Goal: Check status: Check status

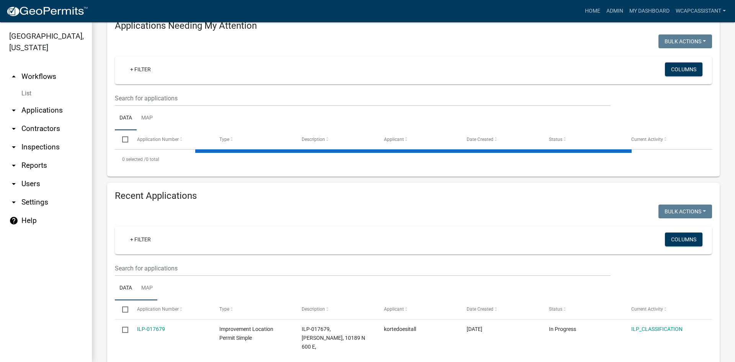
scroll to position [115, 0]
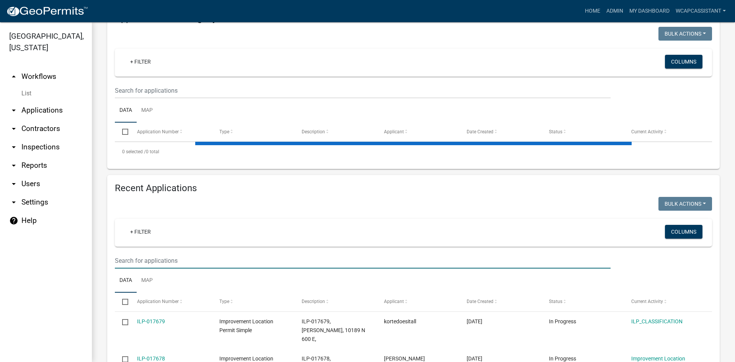
click at [151, 258] on input "text" at bounding box center [362, 261] width 495 height 16
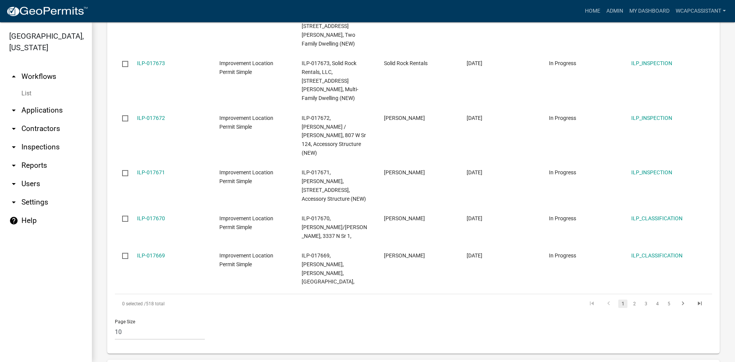
type input "[PERSON_NAME]"
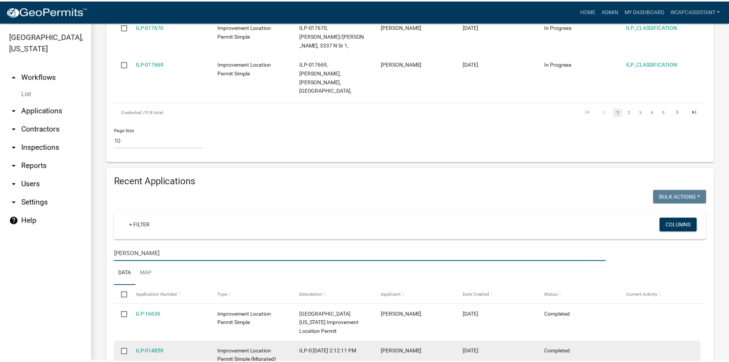
scroll to position [598, 0]
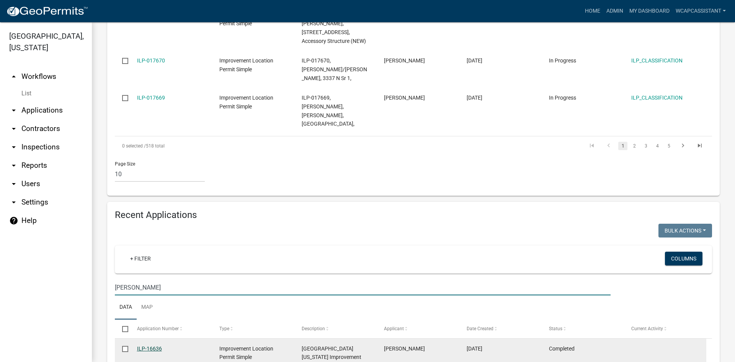
click at [155, 345] on link "ILP-16636" at bounding box center [149, 348] width 25 height 6
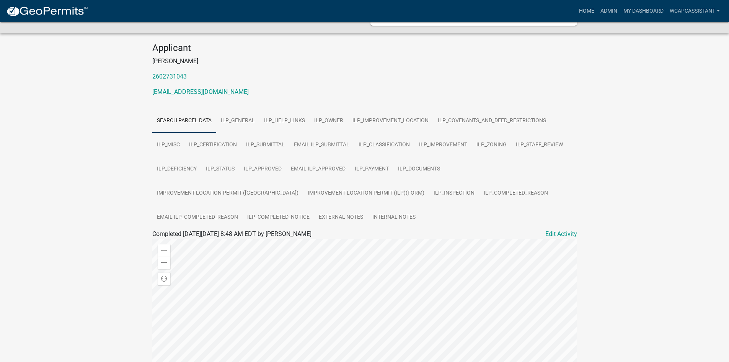
scroll to position [11, 0]
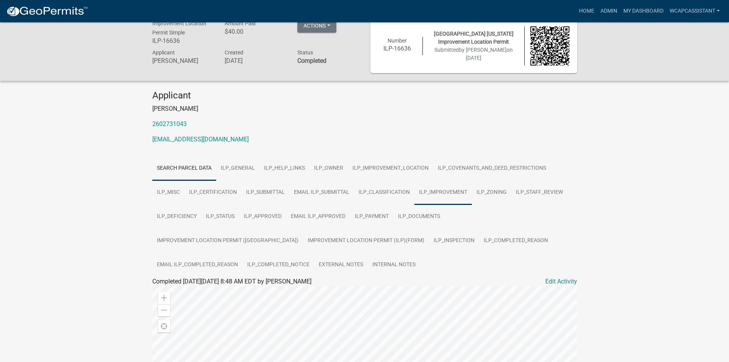
click at [427, 190] on link "ILP_IMPROVEMENT" at bounding box center [442, 192] width 57 height 24
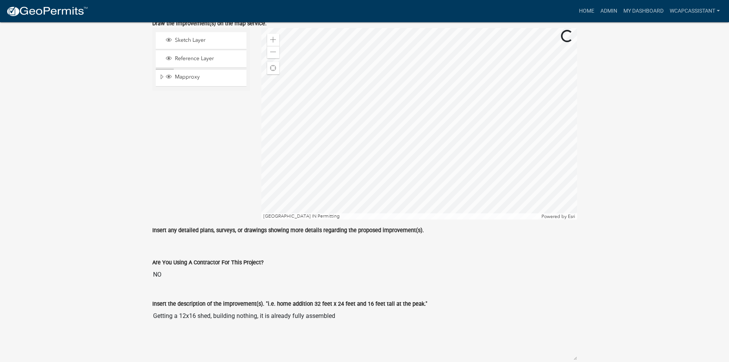
scroll to position [279, 0]
click at [497, 161] on div at bounding box center [419, 122] width 316 height 191
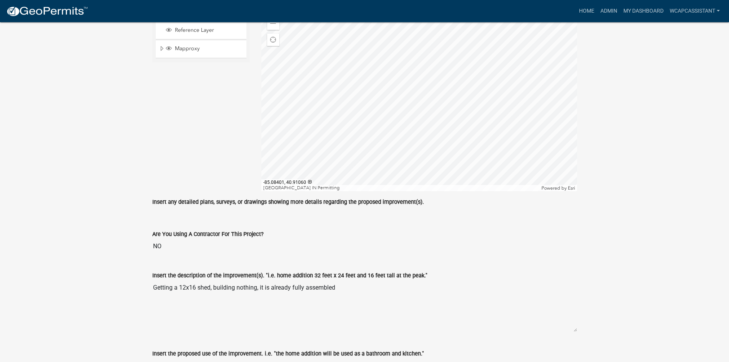
scroll to position [317, 0]
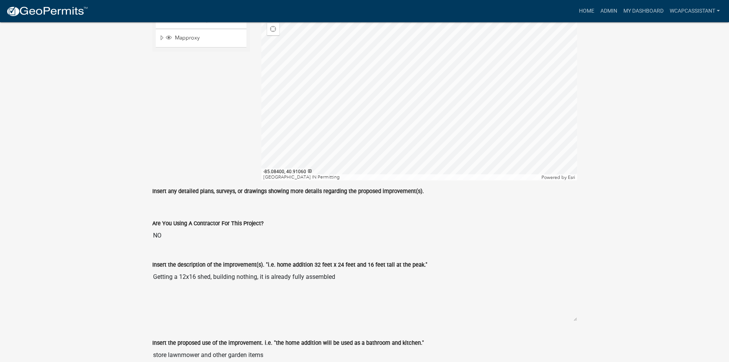
click at [521, 141] on div at bounding box center [419, 84] width 316 height 191
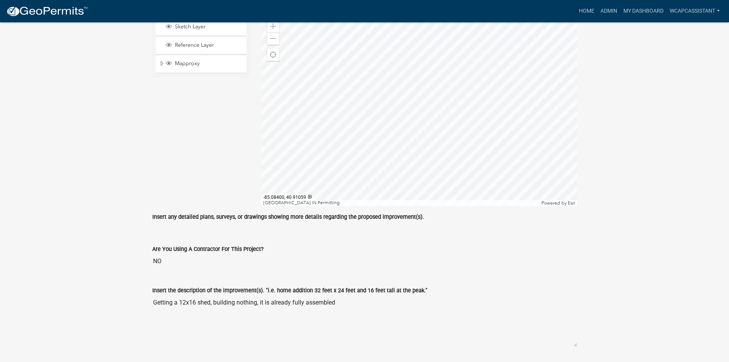
scroll to position [279, 0]
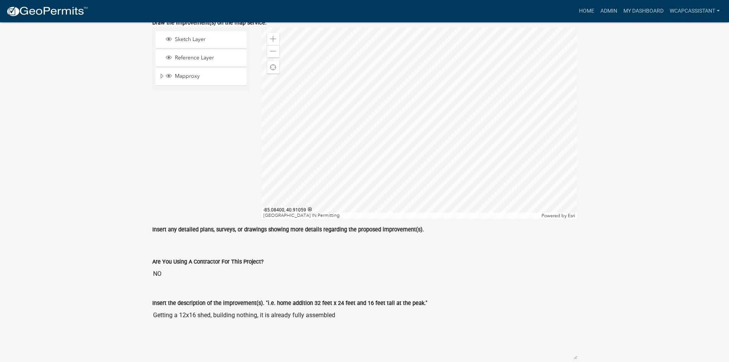
click at [526, 146] on div at bounding box center [419, 122] width 316 height 191
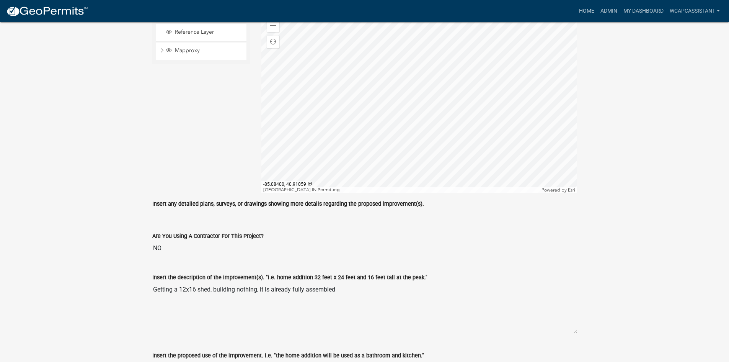
scroll to position [317, 0]
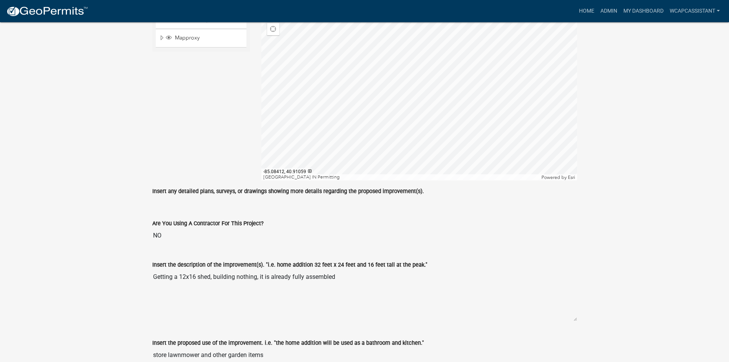
click at [182, 131] on div "Sketch Layer Reference Layer Mapproxy Address Streets Easements & Building Line…" at bounding box center [201, 84] width 109 height 191
click at [296, 142] on div at bounding box center [419, 84] width 316 height 191
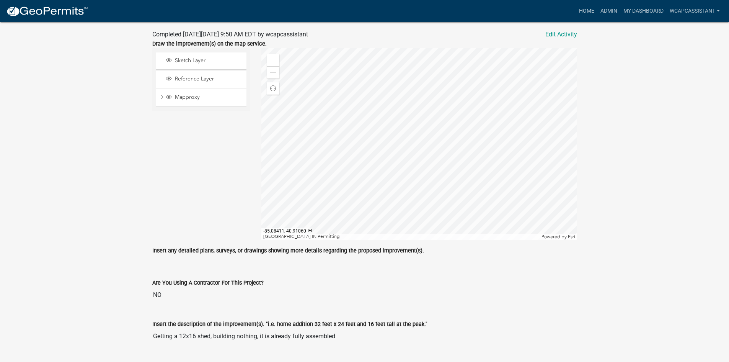
scroll to position [241, 0]
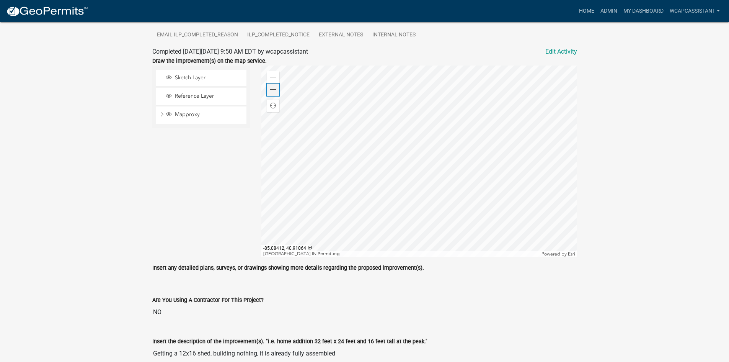
click at [274, 90] on span at bounding box center [273, 89] width 6 height 6
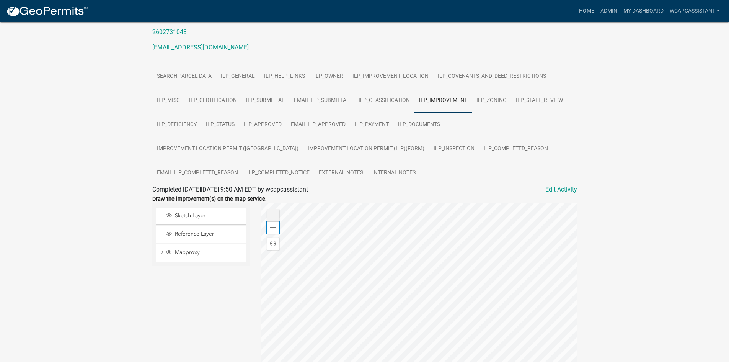
scroll to position [141, 0]
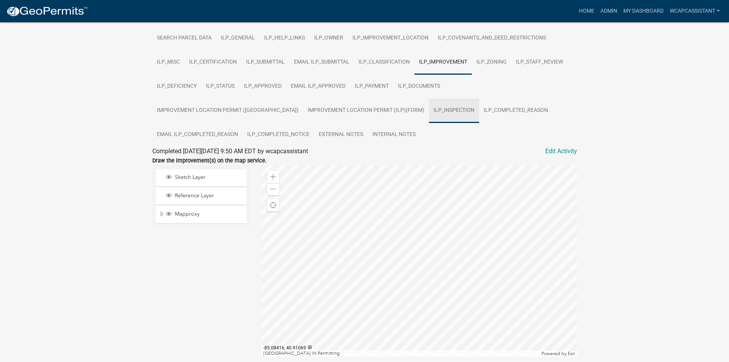
click at [429, 112] on link "ILP_INSPECTION" at bounding box center [454, 110] width 50 height 24
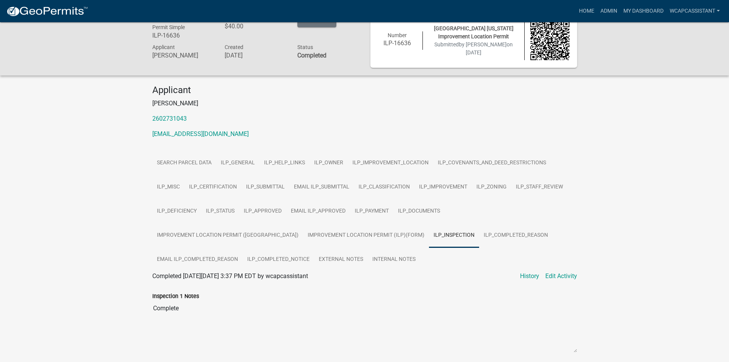
scroll to position [0, 0]
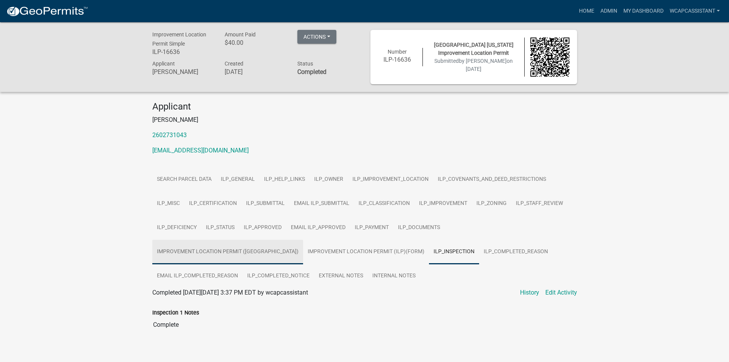
click at [303, 240] on link "Improvement Location Permit ([GEOGRAPHIC_DATA])" at bounding box center [227, 252] width 151 height 24
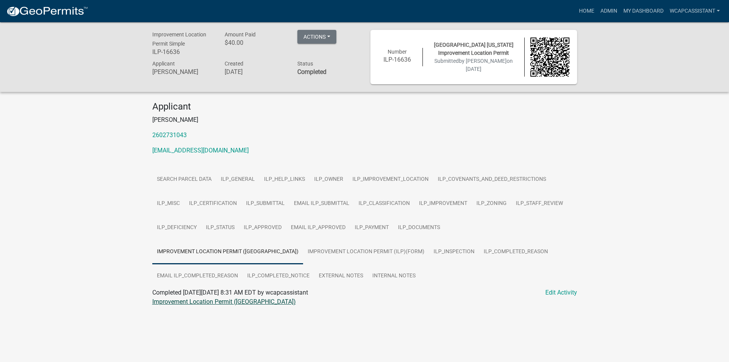
click at [223, 299] on link "Improvement Location Permit ([GEOGRAPHIC_DATA])" at bounding box center [223, 301] width 143 height 7
click at [303, 247] on link "Improvement Location Permit (ILP)(Form)" at bounding box center [366, 252] width 126 height 24
